Goal: Information Seeking & Learning: Learn about a topic

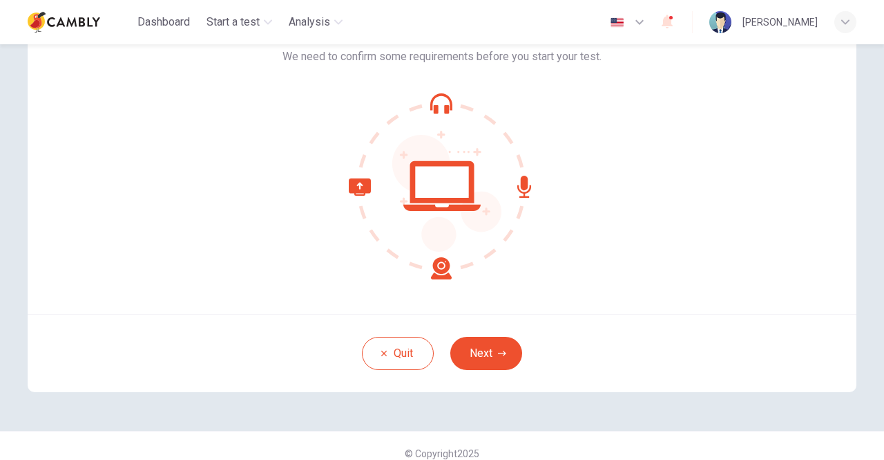
scroll to position [102, 0]
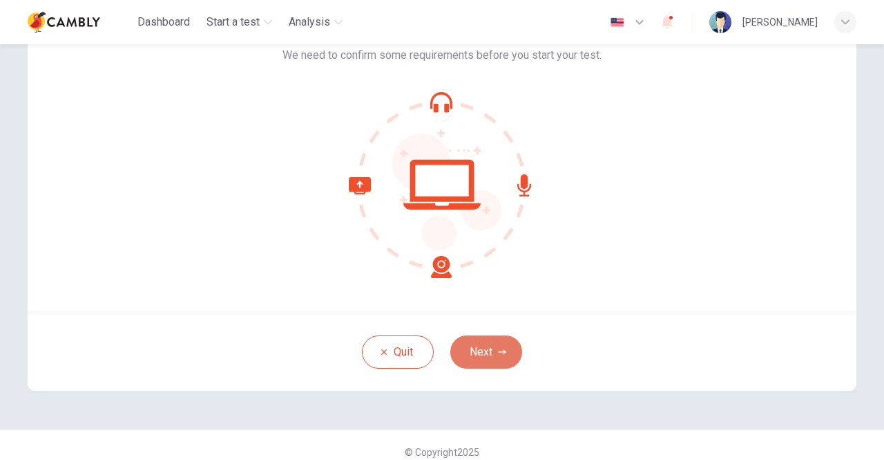
click at [477, 357] on button "Next" at bounding box center [487, 351] width 72 height 33
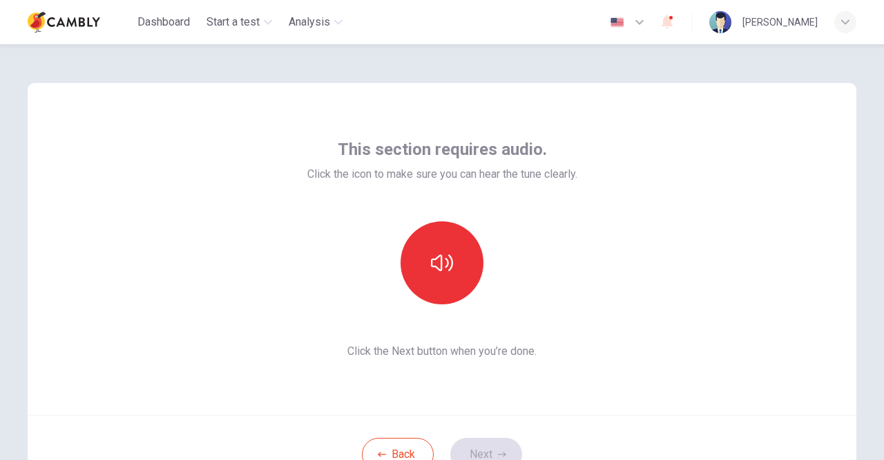
scroll to position [57, 0]
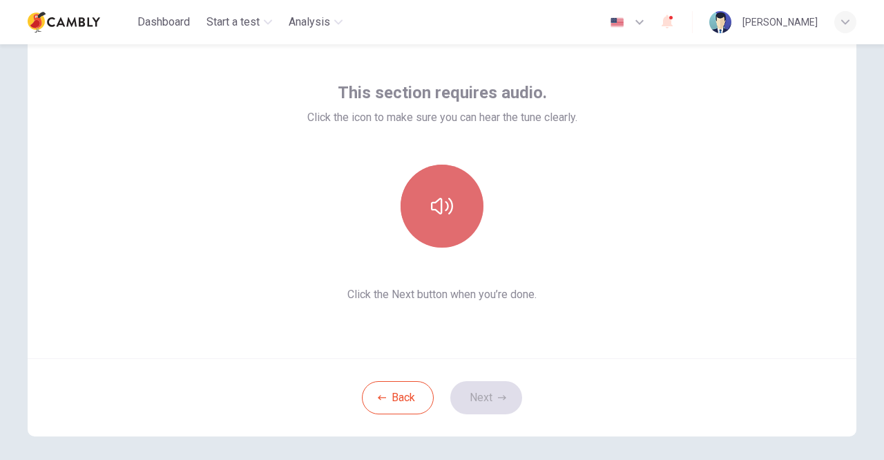
click at [455, 192] on button "button" at bounding box center [442, 205] width 83 height 83
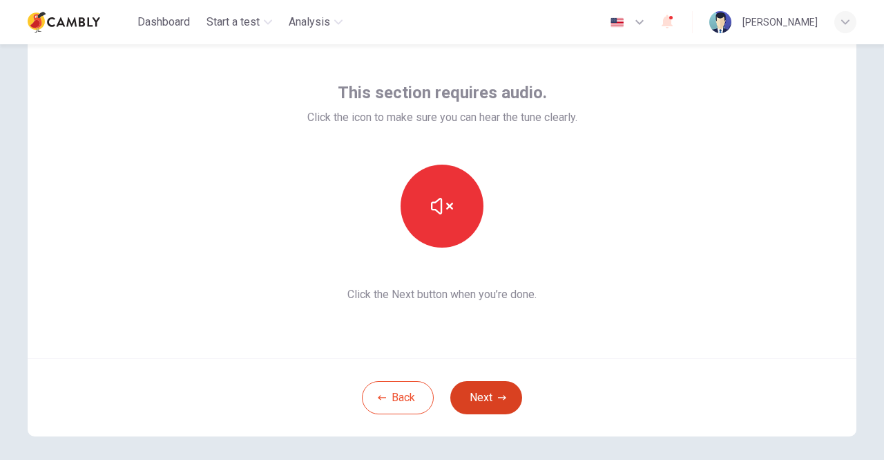
scroll to position [84, 0]
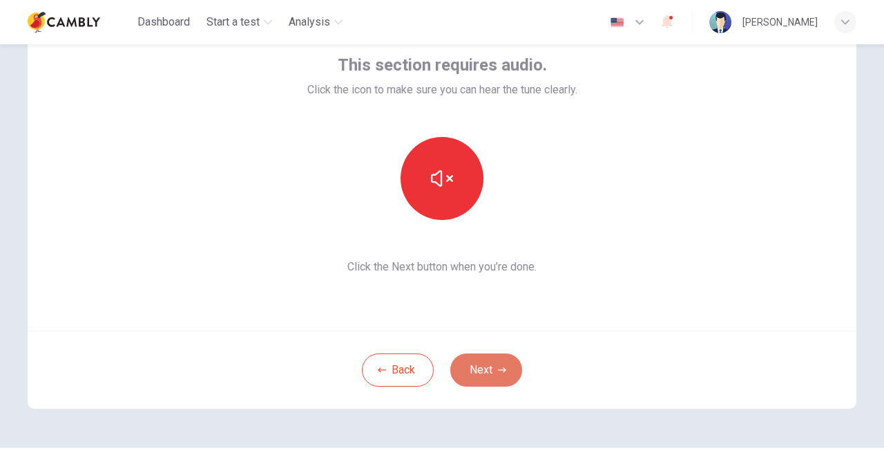
click at [486, 368] on button "Next" at bounding box center [487, 369] width 72 height 33
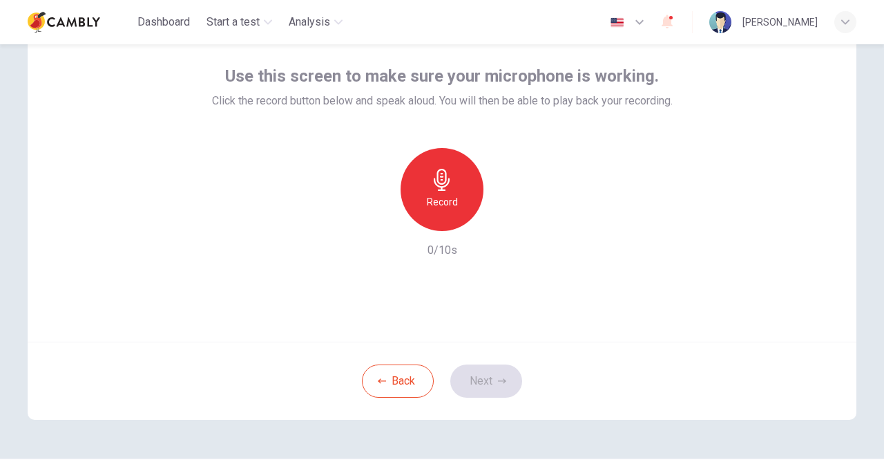
scroll to position [74, 0]
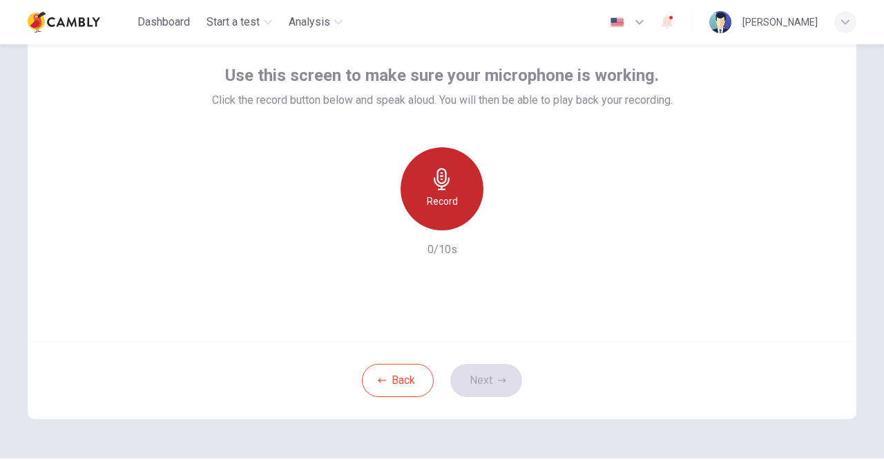
click at [453, 189] on div "Record" at bounding box center [442, 188] width 83 height 83
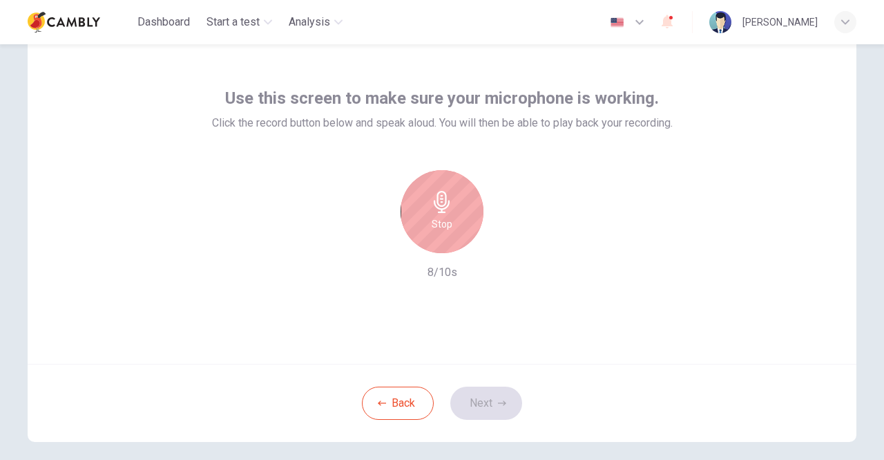
scroll to position [72, 0]
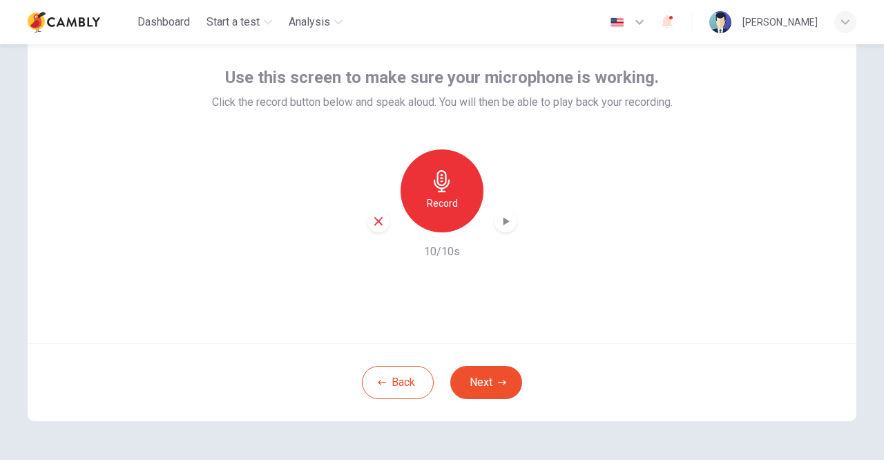
click at [504, 223] on icon "button" at bounding box center [507, 221] width 6 height 8
click at [491, 368] on button "Next" at bounding box center [487, 382] width 72 height 33
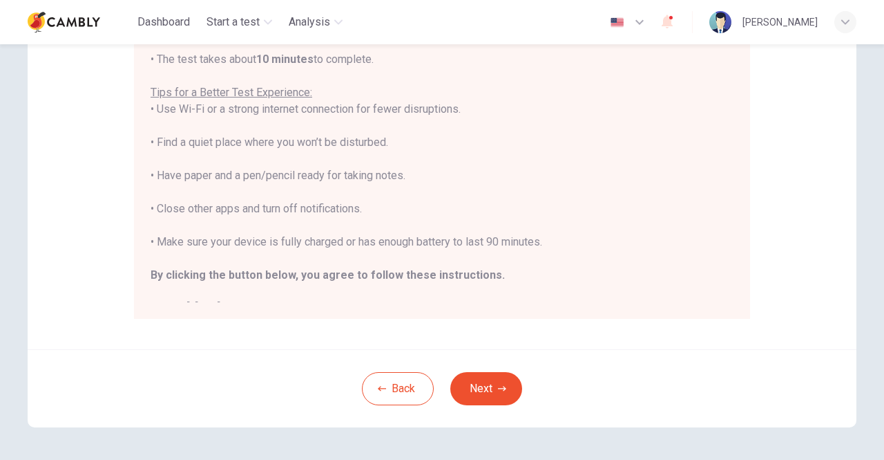
scroll to position [308, 0]
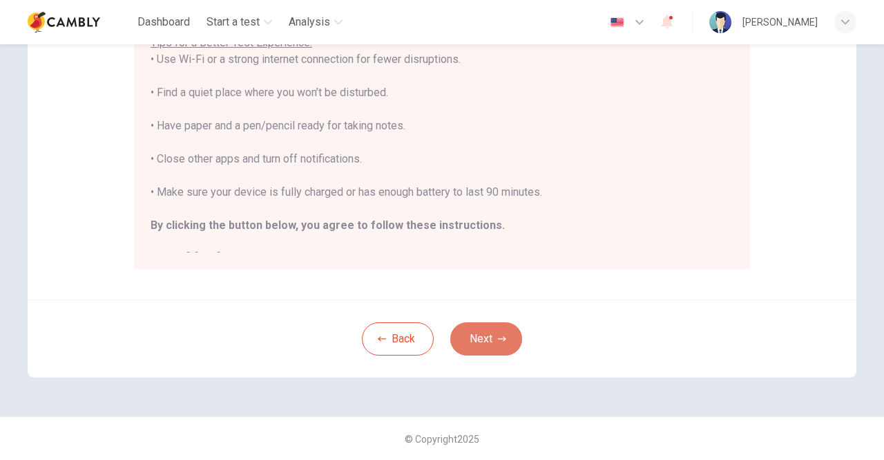
click at [485, 325] on button "Next" at bounding box center [487, 338] width 72 height 33
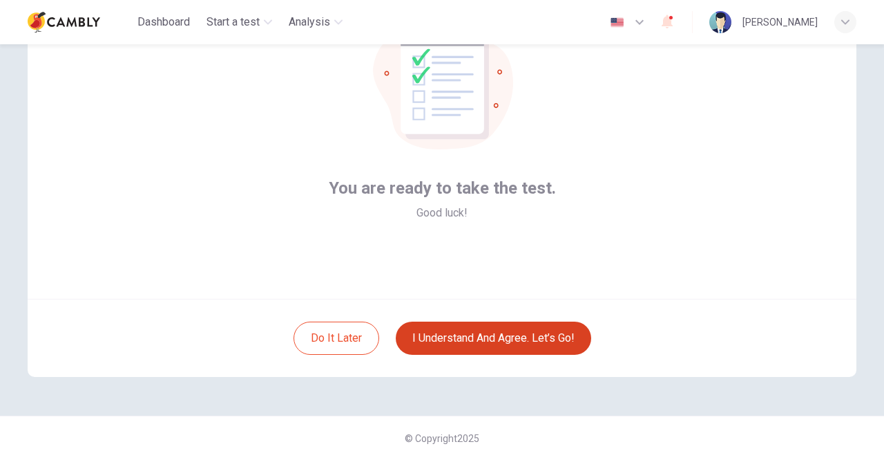
scroll to position [115, 0]
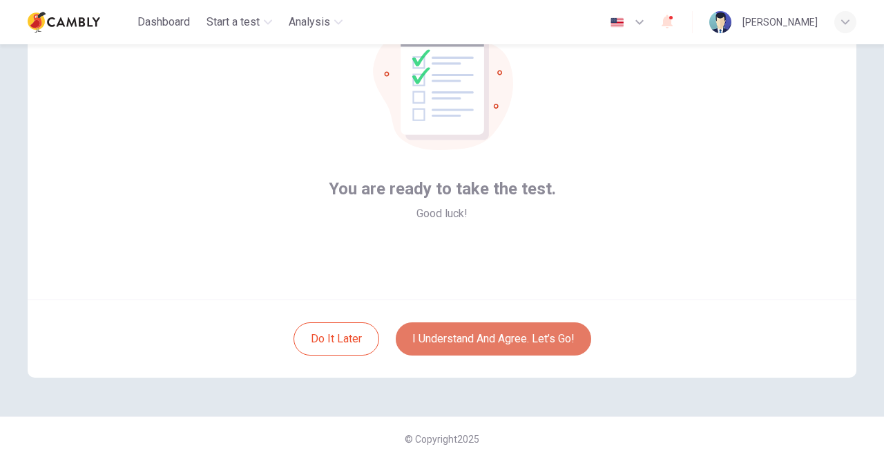
click at [536, 337] on button "I understand and agree. Let’s go!" at bounding box center [494, 338] width 196 height 33
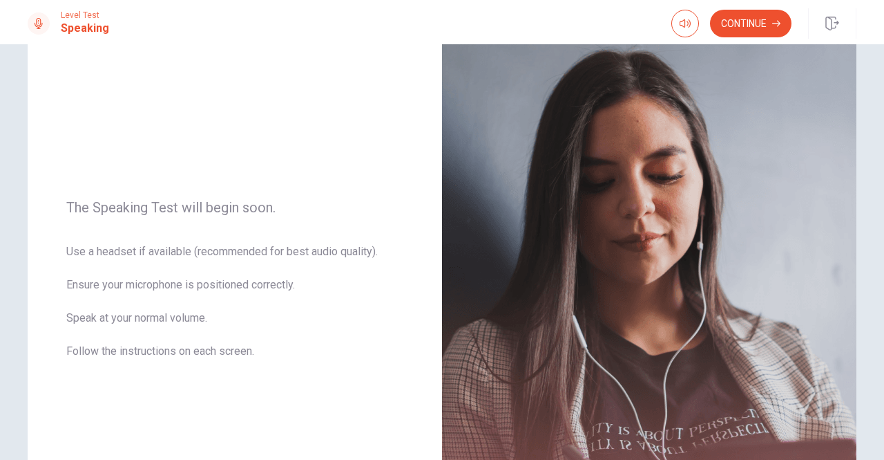
scroll to position [88, 0]
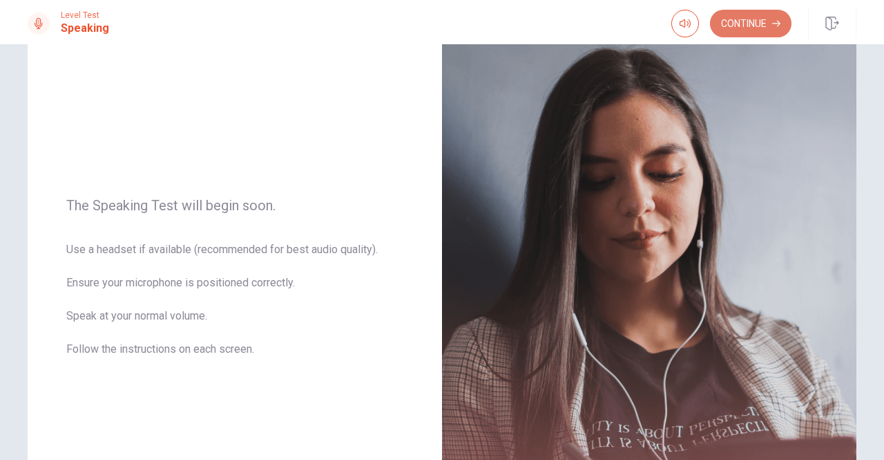
click at [748, 32] on button "Continue" at bounding box center [751, 24] width 82 height 28
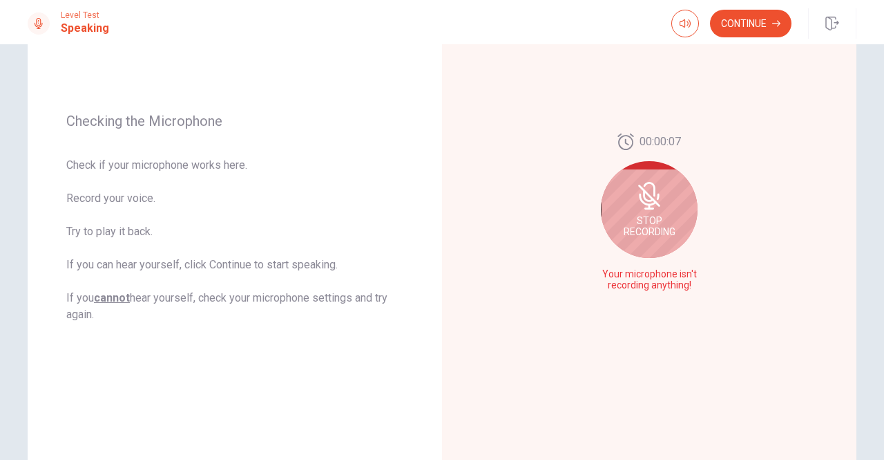
scroll to position [149, 0]
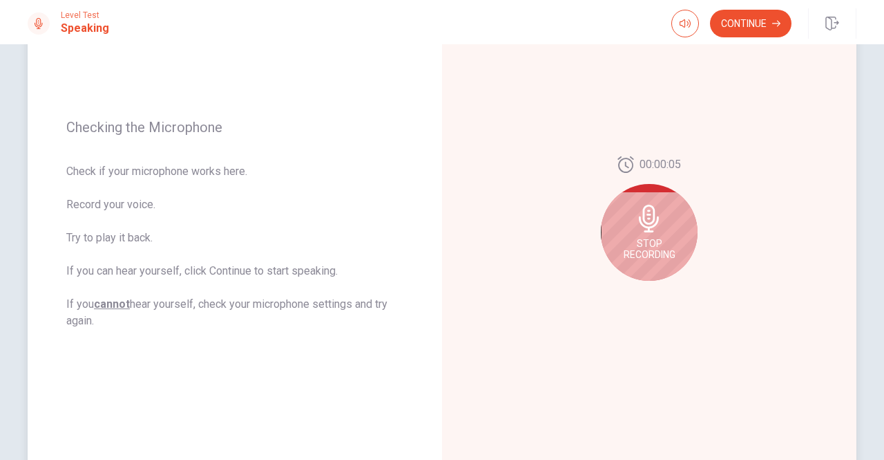
click at [655, 230] on icon at bounding box center [650, 219] width 28 height 28
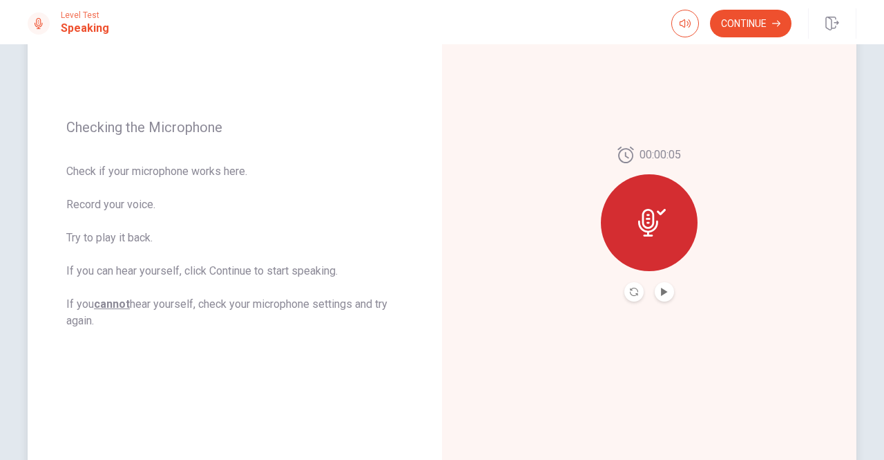
click at [652, 232] on icon at bounding box center [652, 223] width 28 height 28
click at [660, 287] on button "Play Audio" at bounding box center [664, 291] width 19 height 19
click at [626, 290] on button "Record Again" at bounding box center [634, 291] width 19 height 19
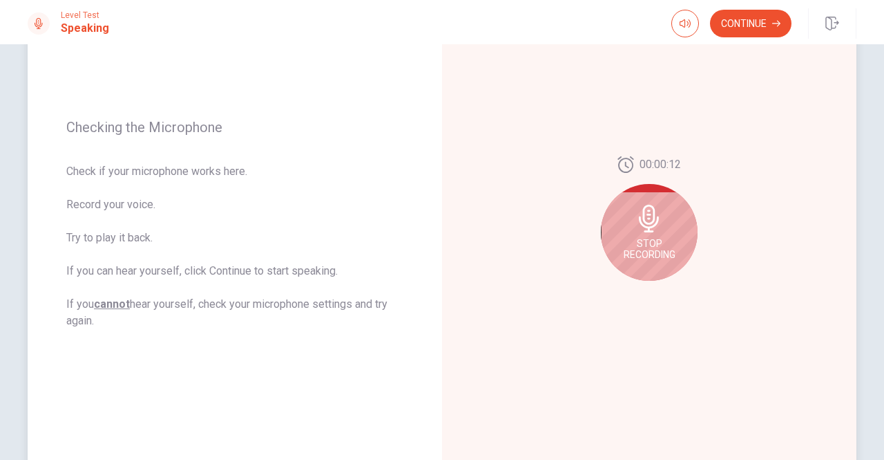
click at [656, 251] on span "Stop Recording" at bounding box center [650, 249] width 52 height 22
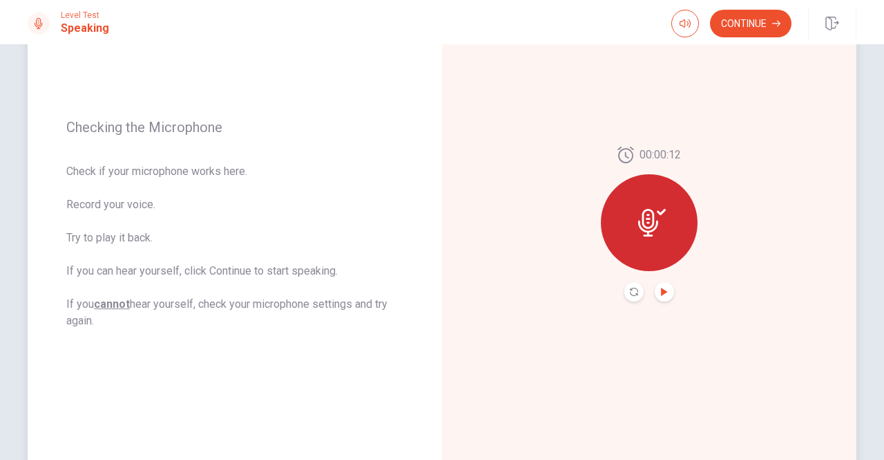
click at [661, 295] on icon "Play Audio" at bounding box center [665, 291] width 8 height 8
click at [875, 256] on div "Checking the Microphone Check if your microphone works here. Record your voice.…" at bounding box center [442, 224] width 873 height 603
drag, startPoint x: 876, startPoint y: 251, endPoint x: 884, endPoint y: 171, distance: 80.5
click at [884, 171] on div "Checking the Microphone Check if your microphone works here. Record your voice.…" at bounding box center [442, 251] width 884 height 415
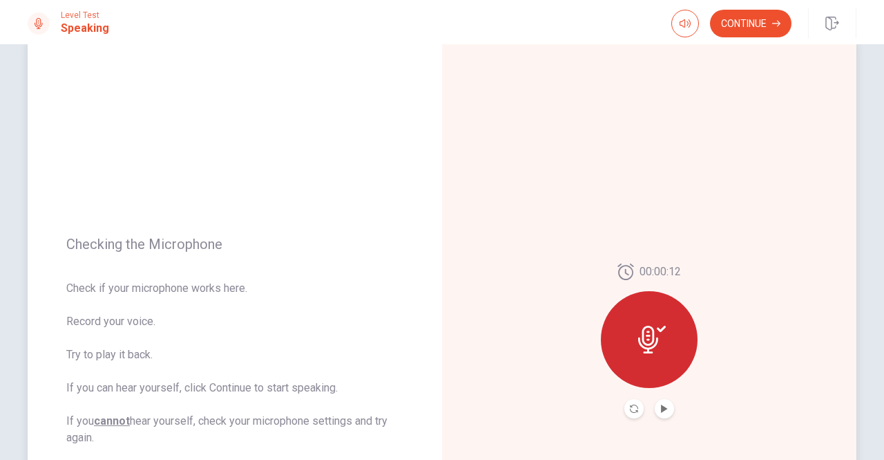
scroll to position [0, 0]
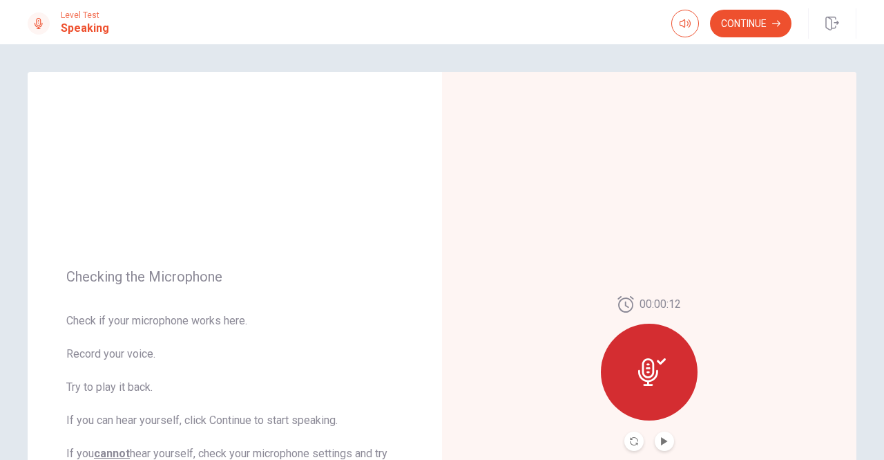
click at [750, 4] on div "Level Test Speaking Continue" at bounding box center [442, 22] width 884 height 44
click at [748, 15] on button "Continue" at bounding box center [751, 24] width 82 height 28
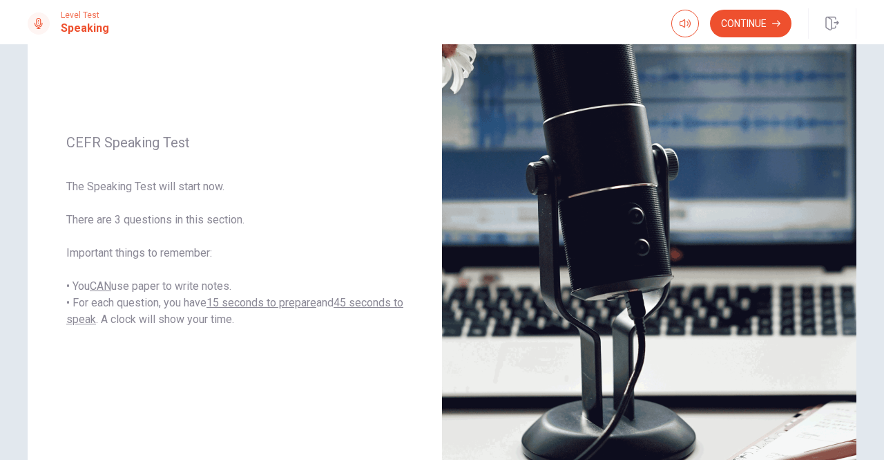
scroll to position [75, 0]
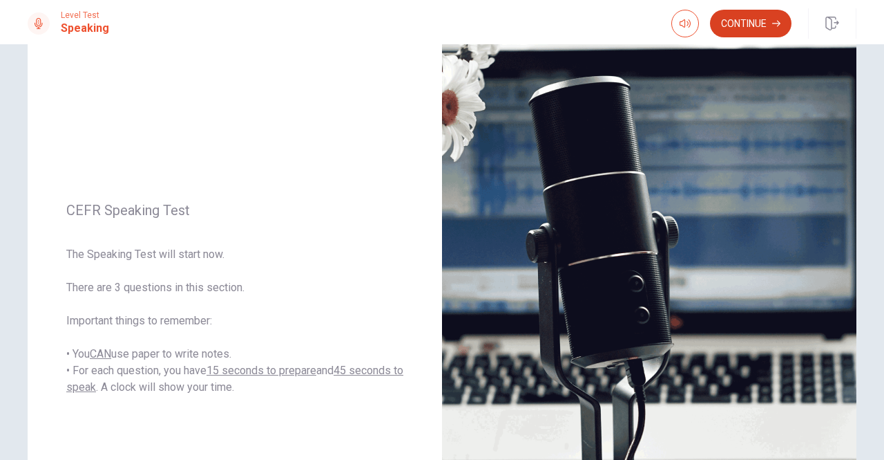
click at [746, 30] on button "Continue" at bounding box center [751, 24] width 82 height 28
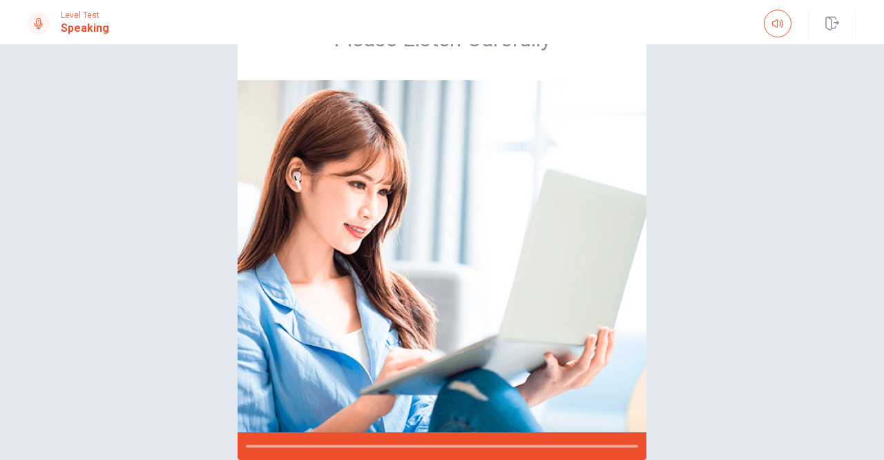
click at [873, 200] on div "Please Listen Carefully" at bounding box center [442, 228] width 873 height 462
drag, startPoint x: 873, startPoint y: 200, endPoint x: 884, endPoint y: 208, distance: 13.4
click at [873, 200] on div "Please Listen Carefully" at bounding box center [442, 228] width 873 height 462
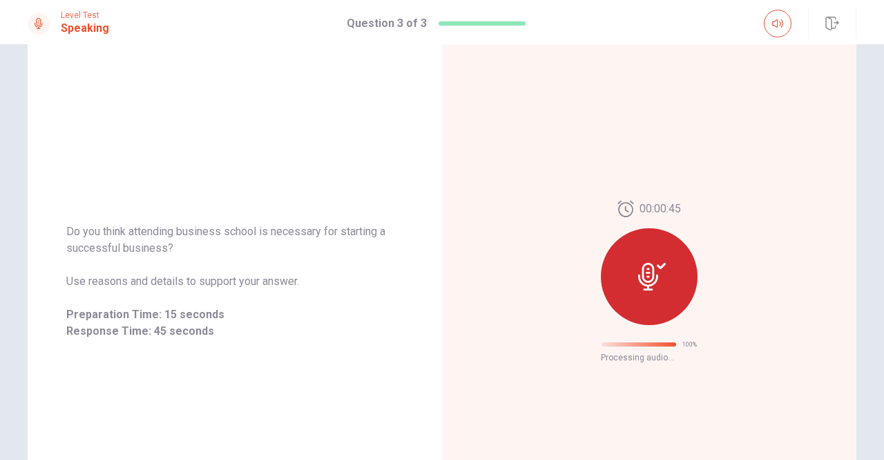
scroll to position [43, 0]
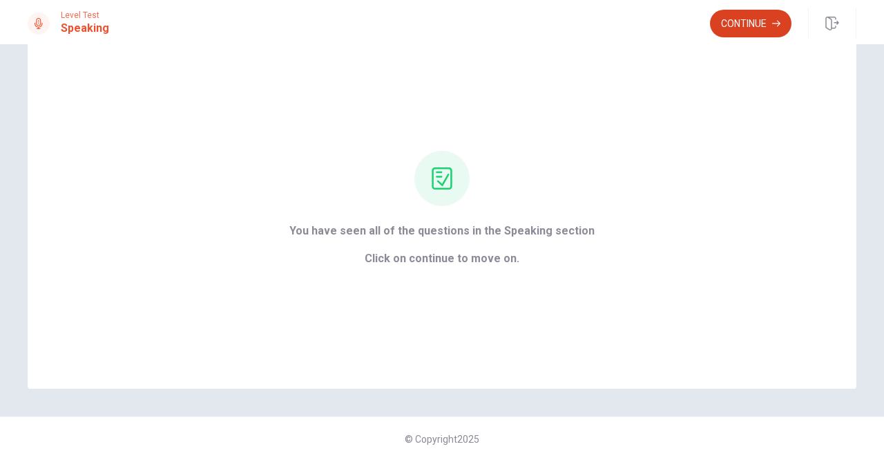
click at [736, 22] on button "Continue" at bounding box center [751, 24] width 82 height 28
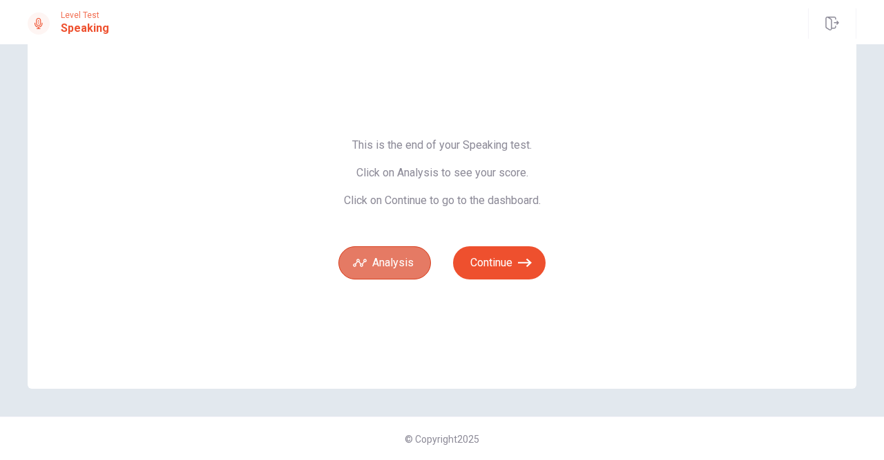
click at [392, 259] on button "Analysis" at bounding box center [385, 262] width 93 height 33
